Goal: Check status: Check status

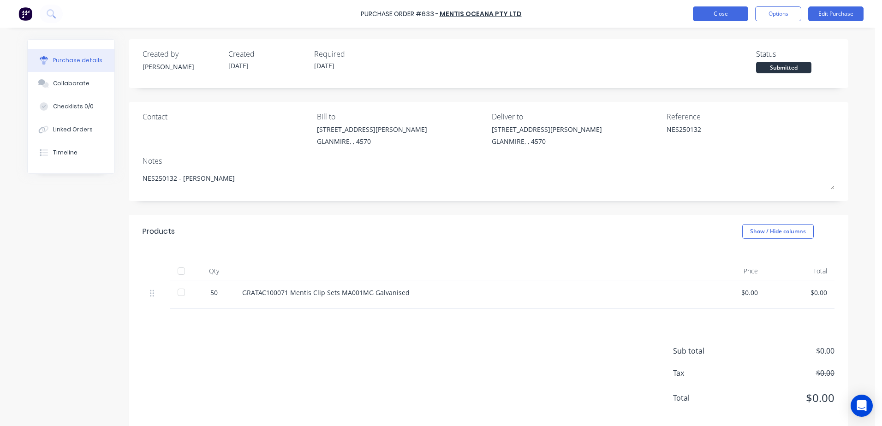
drag, startPoint x: 0, startPoint y: 0, endPoint x: 711, endPoint y: 18, distance: 711.3
click at [711, 18] on button "Close" at bounding box center [720, 13] width 55 height 15
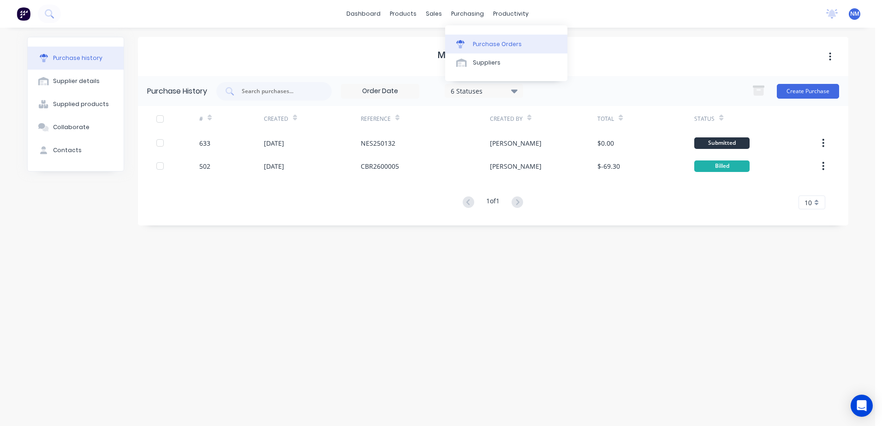
click at [493, 45] on div "Purchase Orders" at bounding box center [497, 44] width 49 height 8
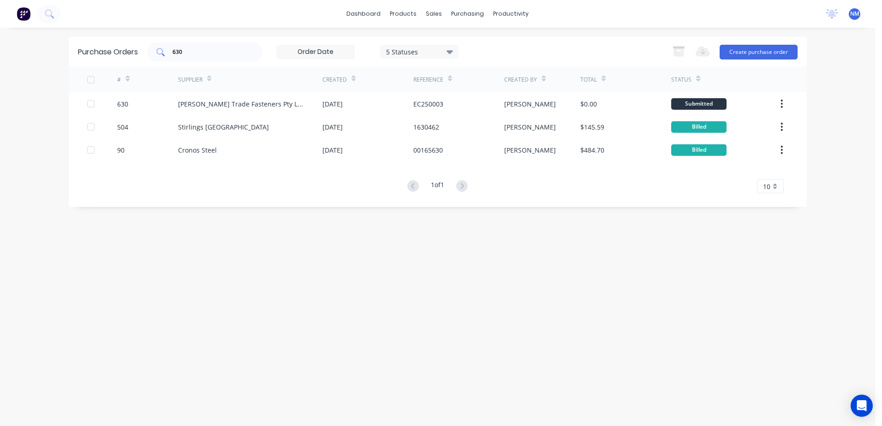
click at [204, 54] on input "630" at bounding box center [210, 51] width 77 height 9
type input "633"
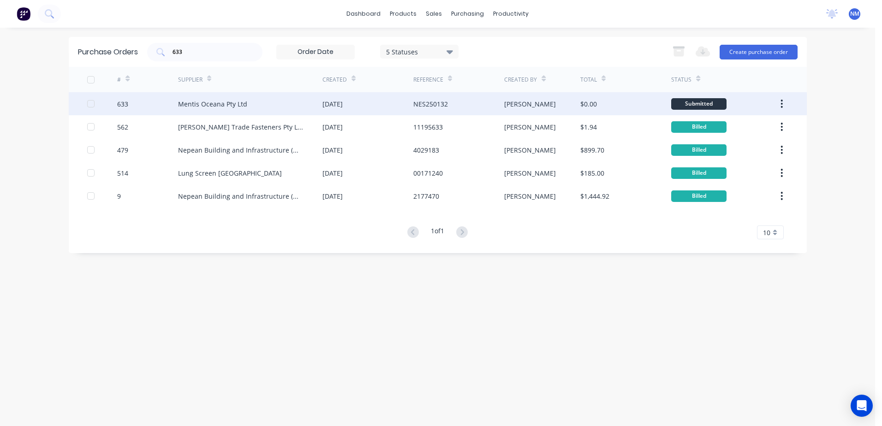
click at [468, 103] on div "NES250132" at bounding box center [458, 103] width 91 height 23
type textarea "x"
